Goal: Obtain resource: Obtain resource

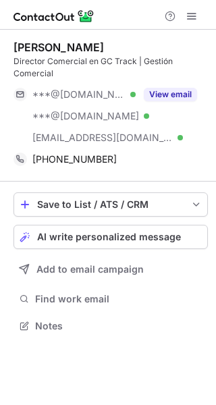
scroll to position [317, 216]
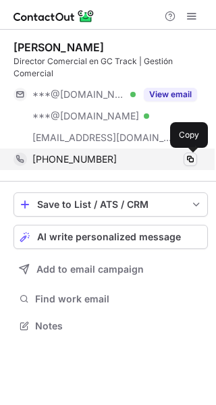
click at [186, 159] on span at bounding box center [190, 159] width 11 height 11
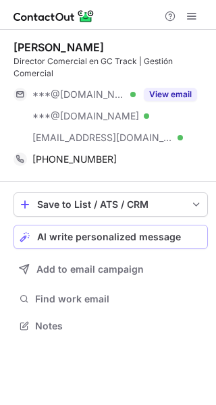
scroll to position [317, 216]
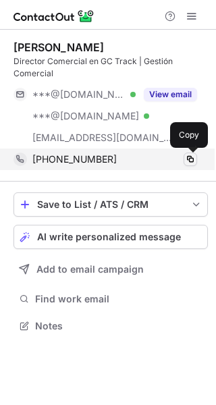
click at [189, 162] on span at bounding box center [190, 159] width 11 height 11
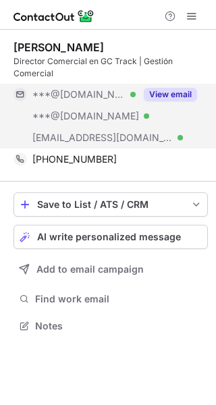
click at [177, 97] on button "View email" at bounding box center [170, 95] width 53 height 14
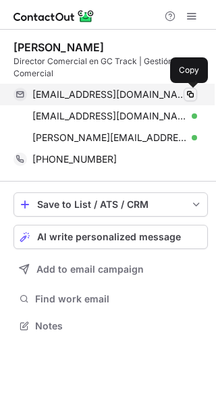
click at [188, 95] on span at bounding box center [190, 94] width 11 height 11
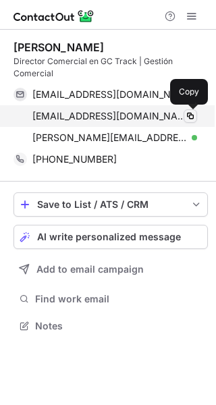
click at [188, 116] on span at bounding box center [190, 116] width 11 height 11
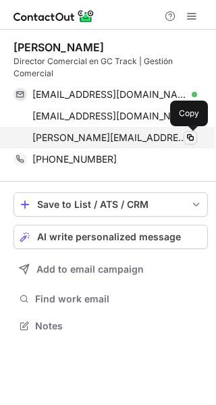
click at [187, 139] on span at bounding box center [190, 137] width 11 height 11
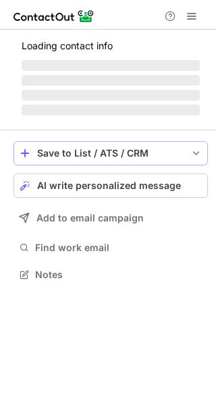
scroll to position [261, 216]
